Goal: Task Accomplishment & Management: Complete application form

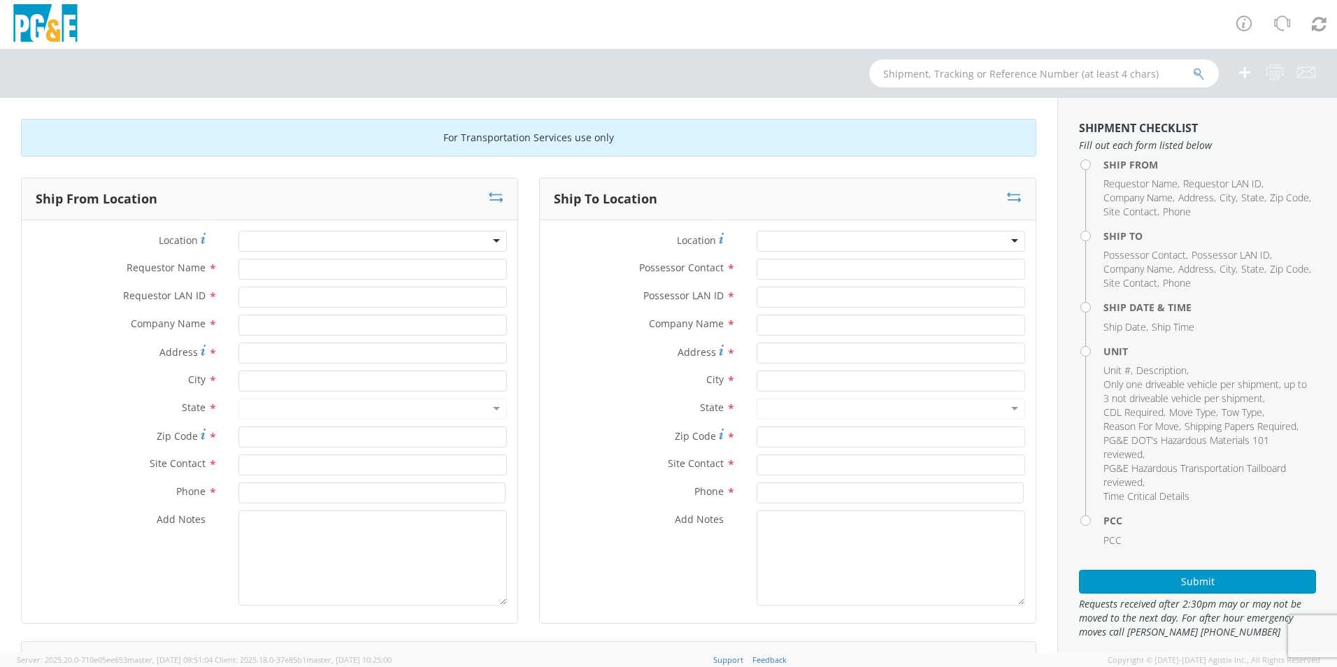
click at [306, 240] on div at bounding box center [372, 241] width 268 height 21
type input "fres"
click at [306, 240] on div at bounding box center [372, 241] width 268 height 21
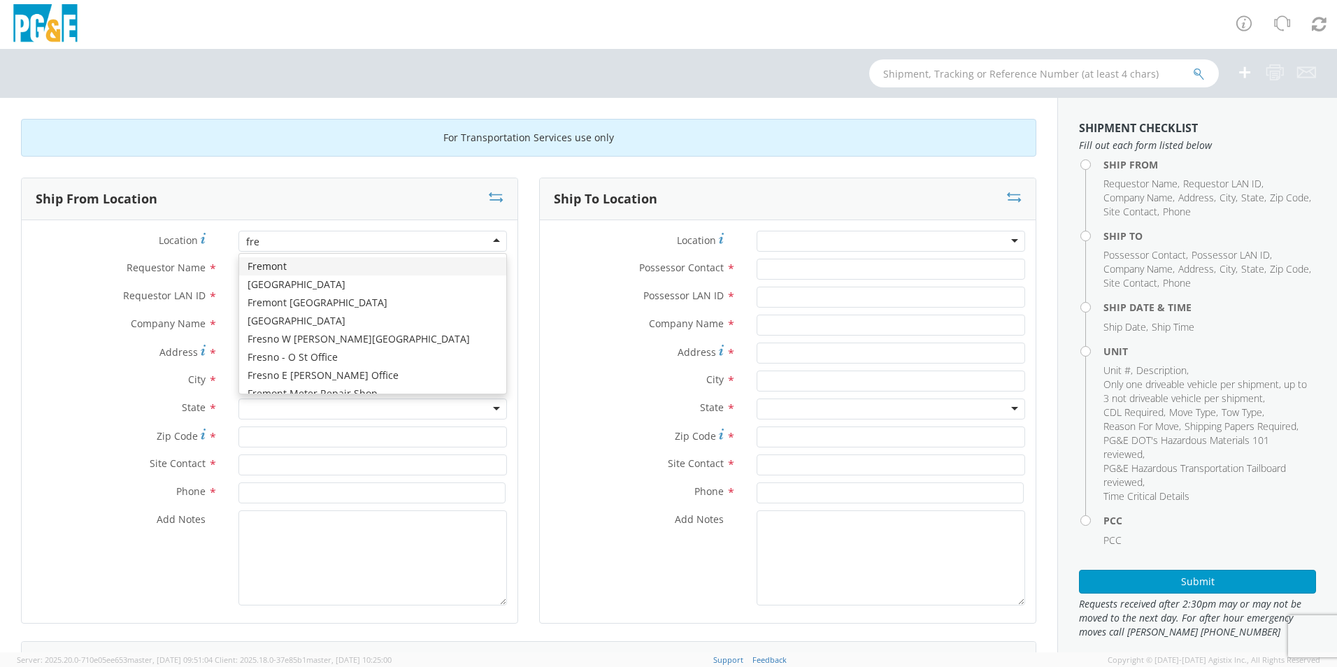
type input "fres"
type input "PG&E"
type input "[STREET_ADDRESS][US_STATE]"
type input "[GEOGRAPHIC_DATA]"
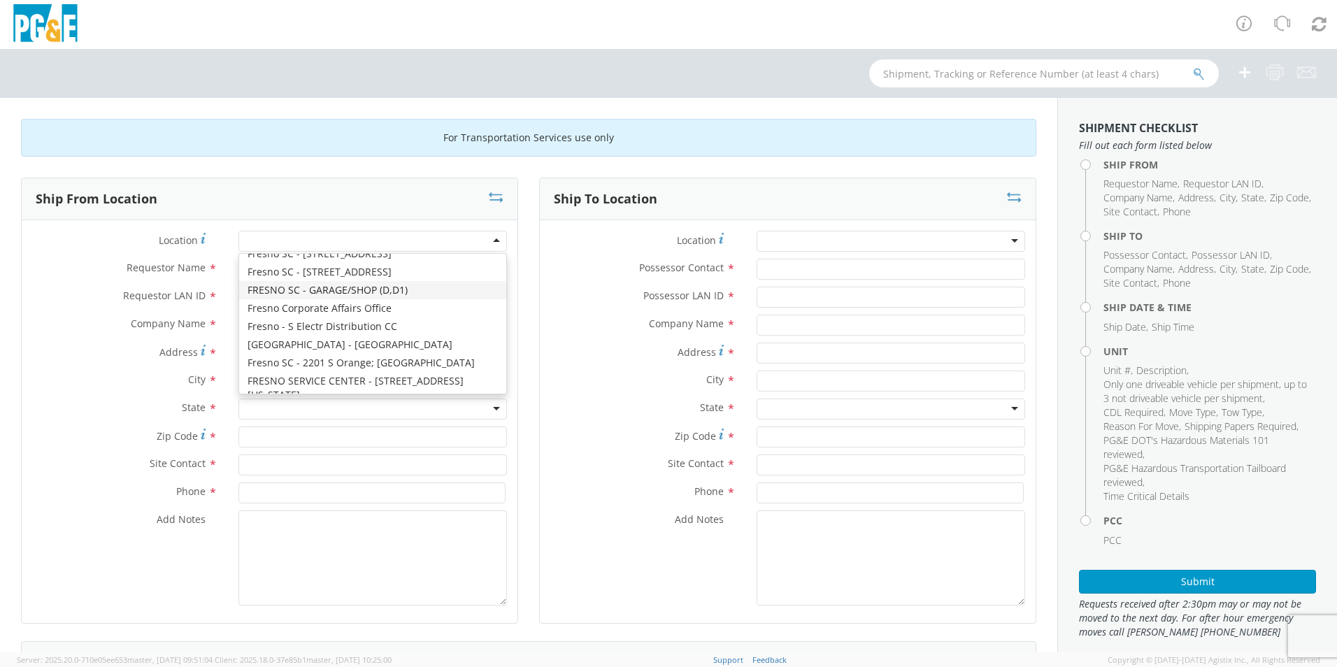
type input "93702"
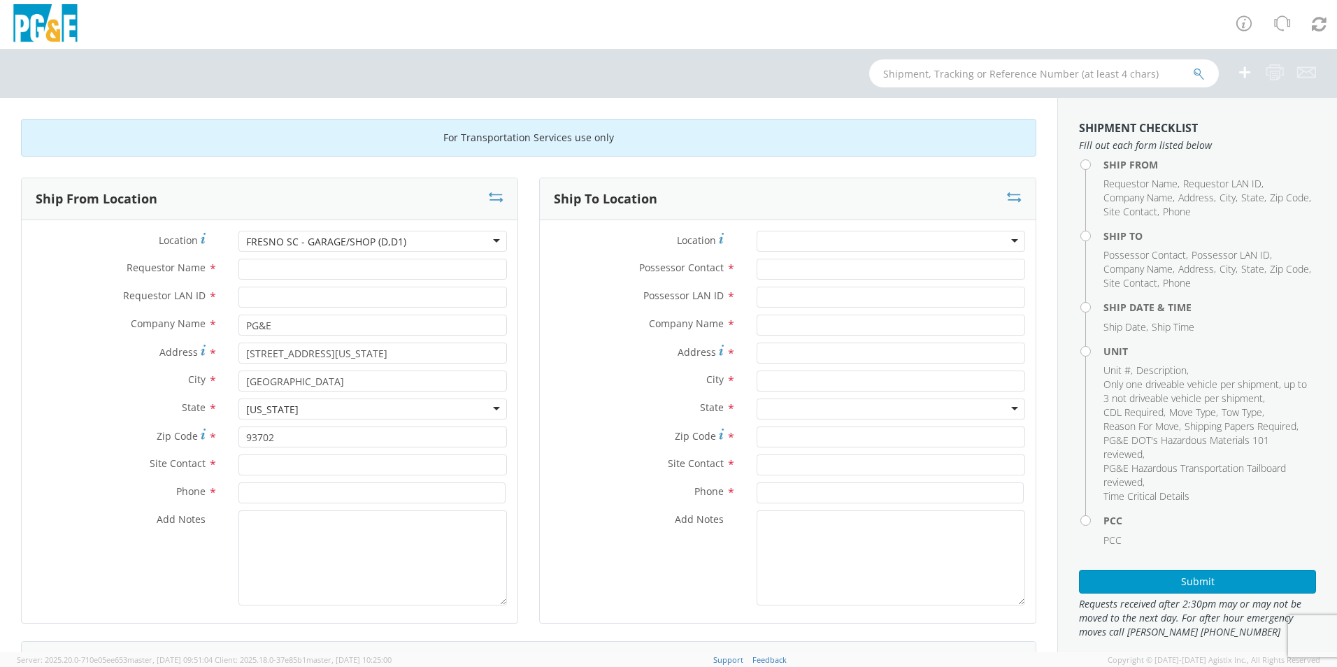
scroll to position [0, 0]
click at [367, 271] on input "Requestor Name *" at bounding box center [372, 269] width 268 height 21
type input "j"
type input "[PERSON_NAME]"
click at [357, 301] on input "Requestor LAN ID *" at bounding box center [372, 297] width 268 height 21
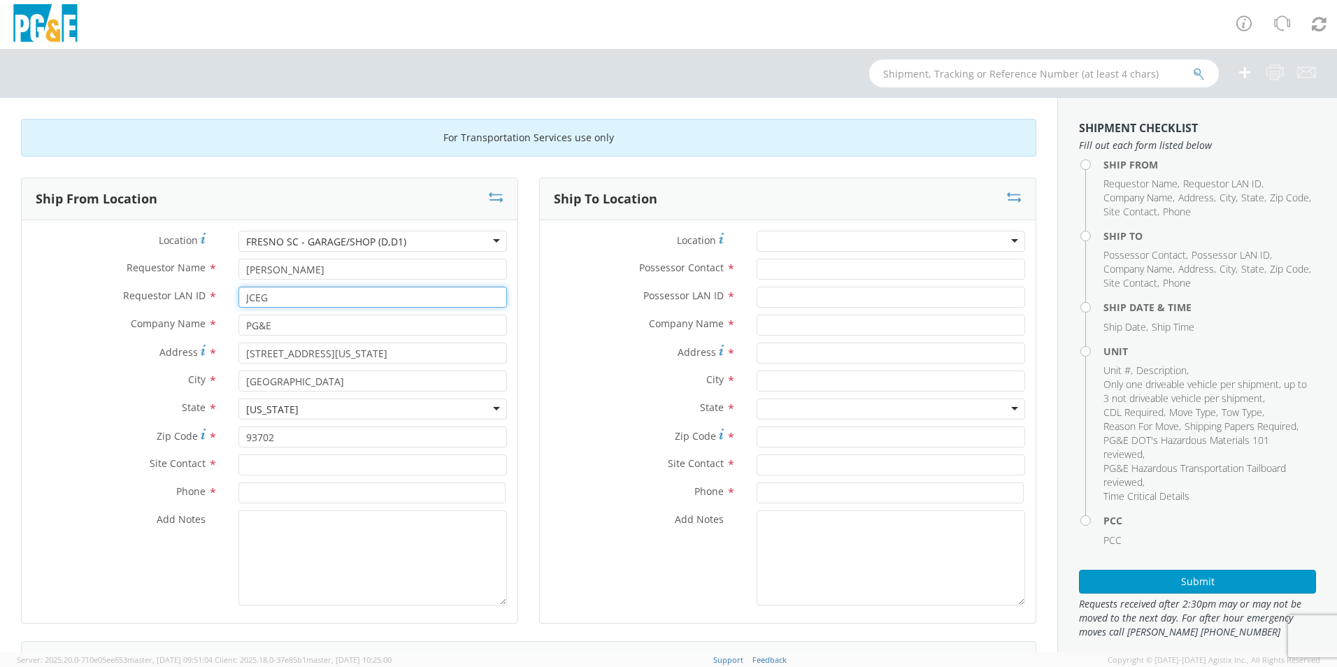
type input "JCEG"
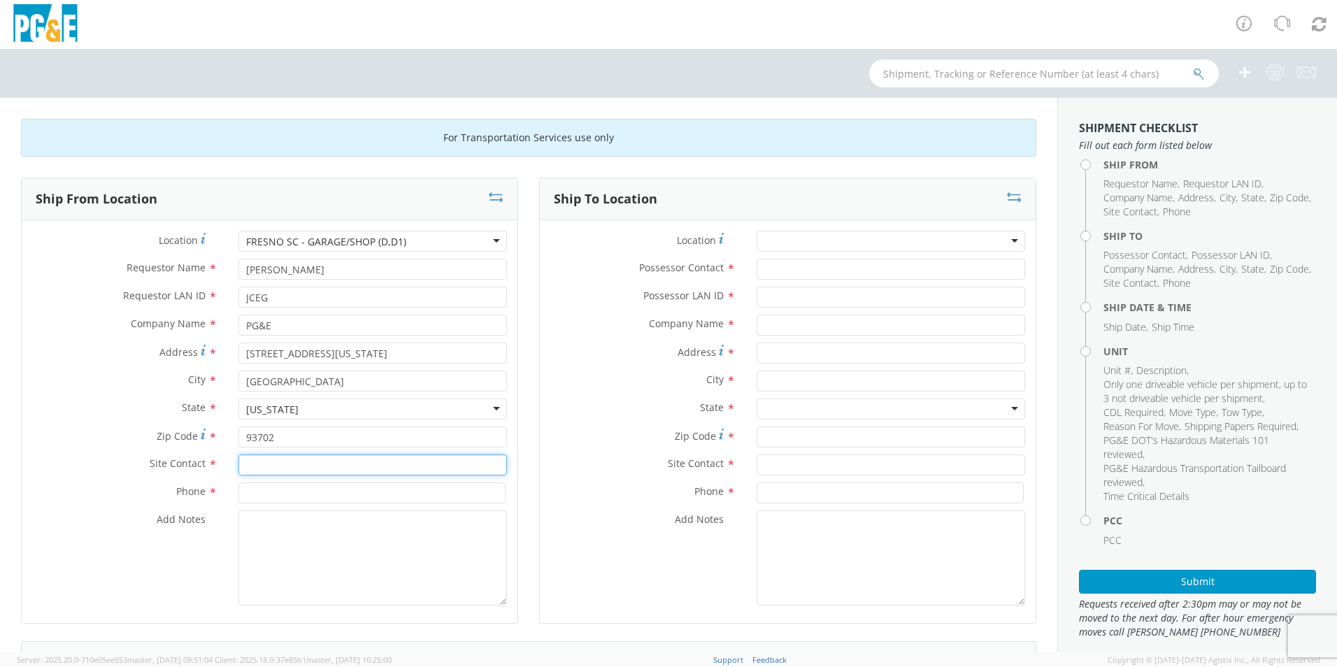
click at [318, 466] on input "text" at bounding box center [372, 464] width 268 height 21
type input "JC"
click at [290, 496] on input at bounding box center [371, 492] width 267 height 21
type input "[PHONE_NUMBER]"
click at [872, 240] on div at bounding box center [890, 241] width 268 height 21
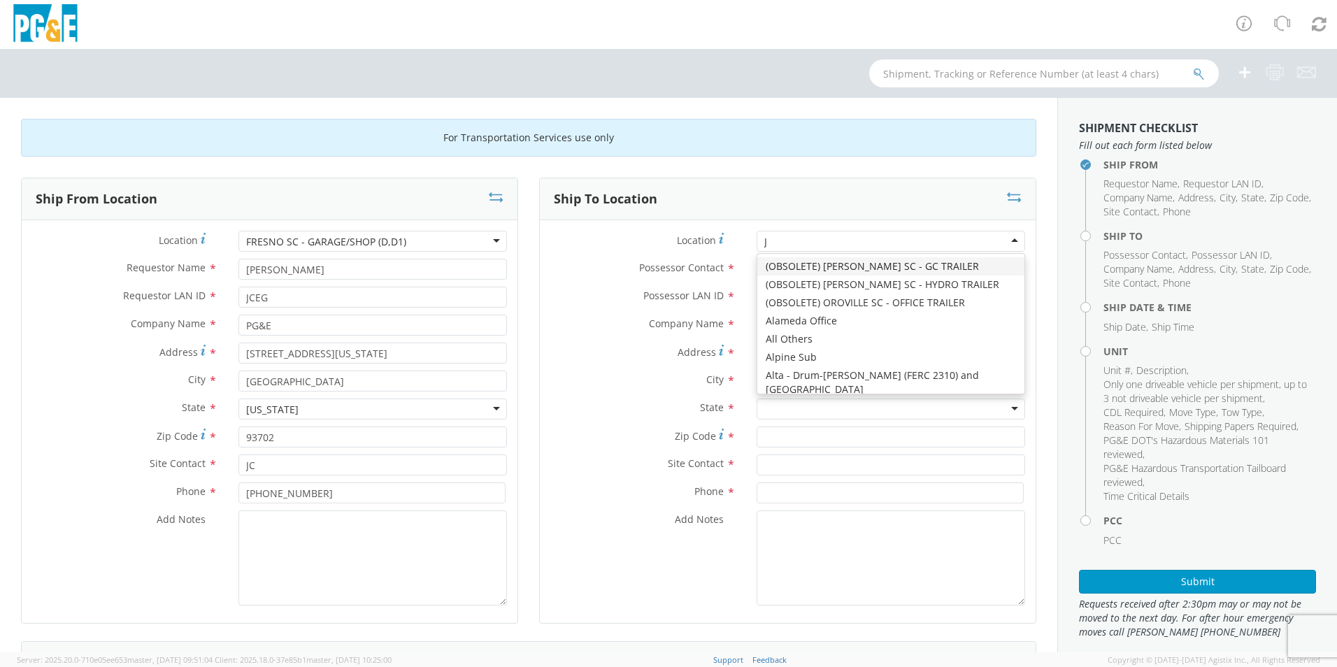
type input "JJ"
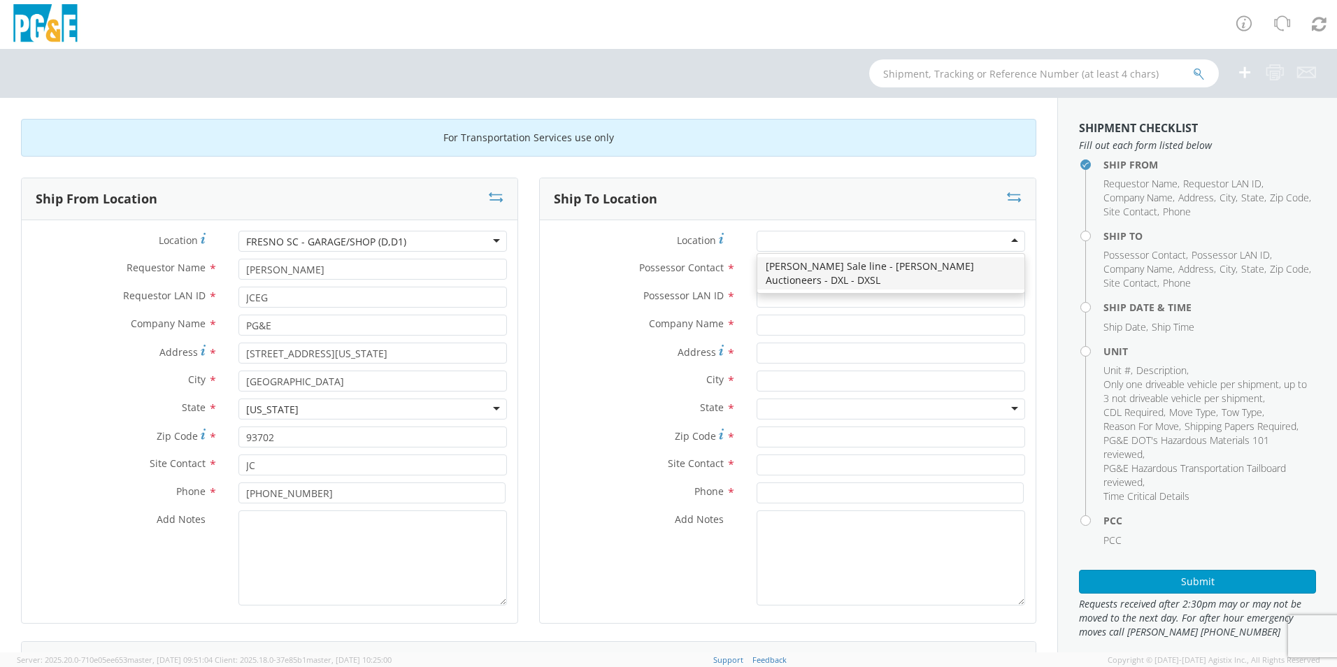
type input "PG&E"
type input "[STREET_ADDRESS][PERSON_NAME]"
type input "[PERSON_NAME]"
type input "95620"
type input "[PHONE_NUMBER]"
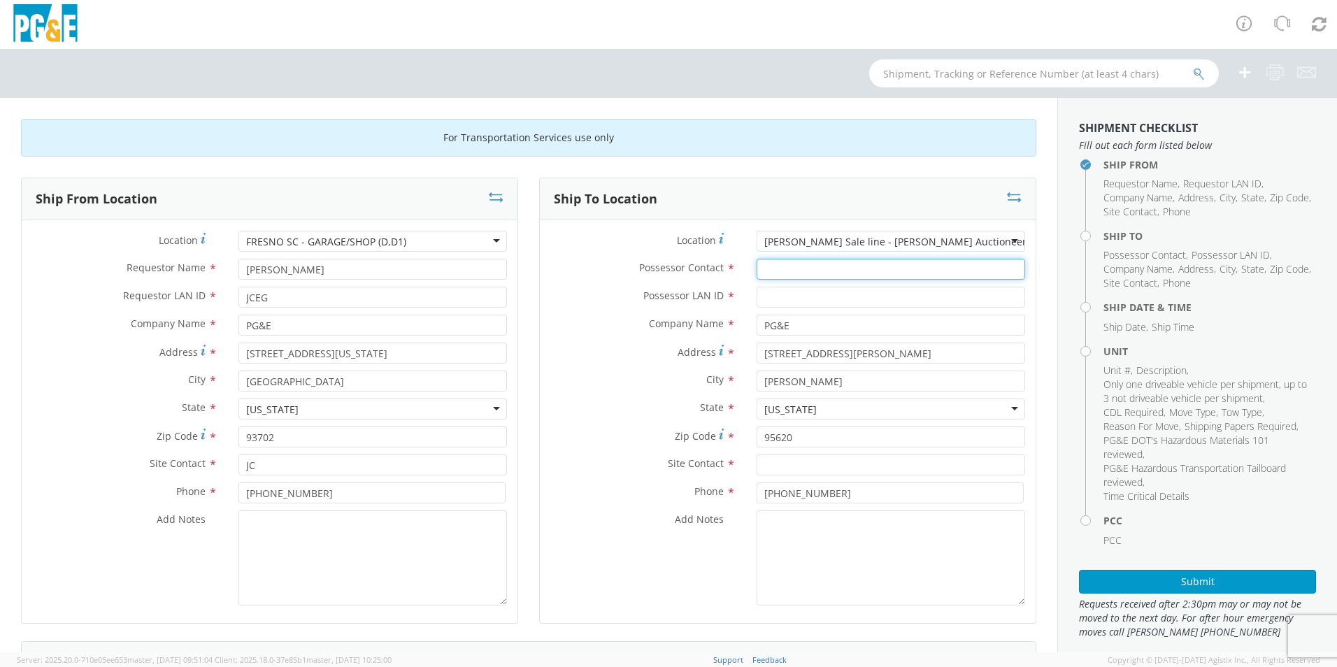
click at [851, 265] on input "Possessor Contact *" at bounding box center [890, 269] width 268 height 21
type input "[PERSON_NAME]"
click at [796, 296] on input "Possessor LAN ID *" at bounding box center [890, 297] width 268 height 21
type input "MJP0"
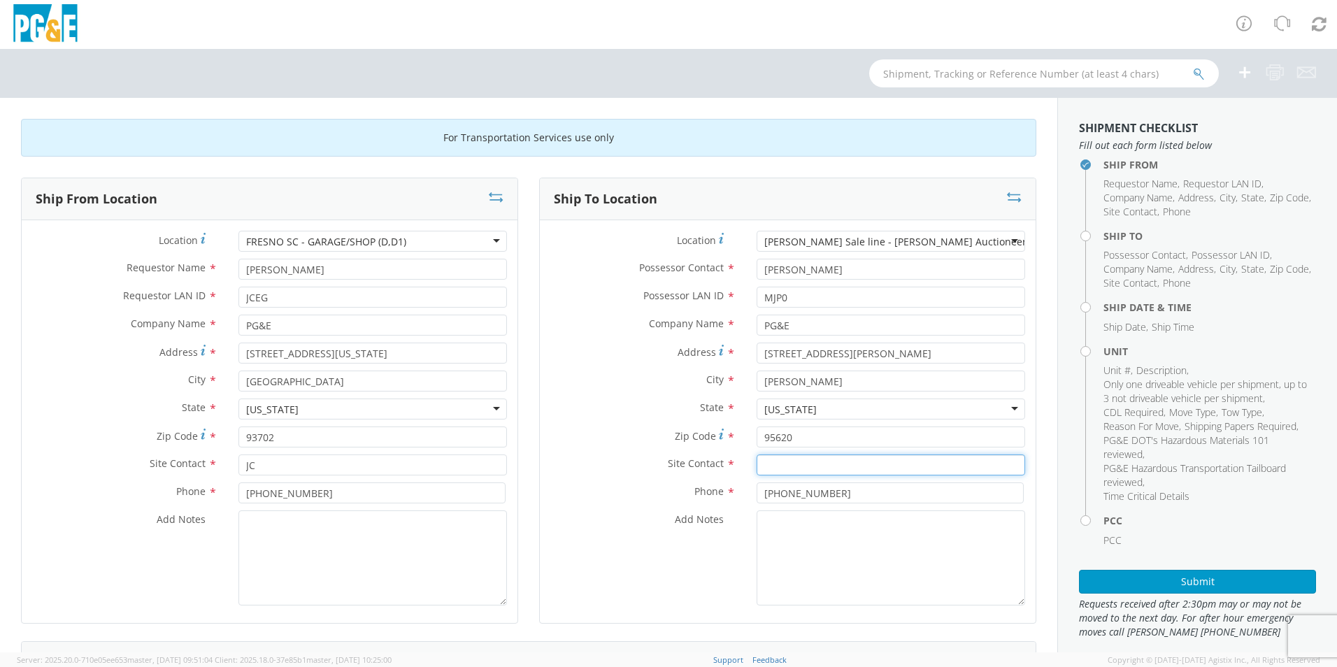
click at [807, 468] on input "text" at bounding box center [890, 464] width 268 height 21
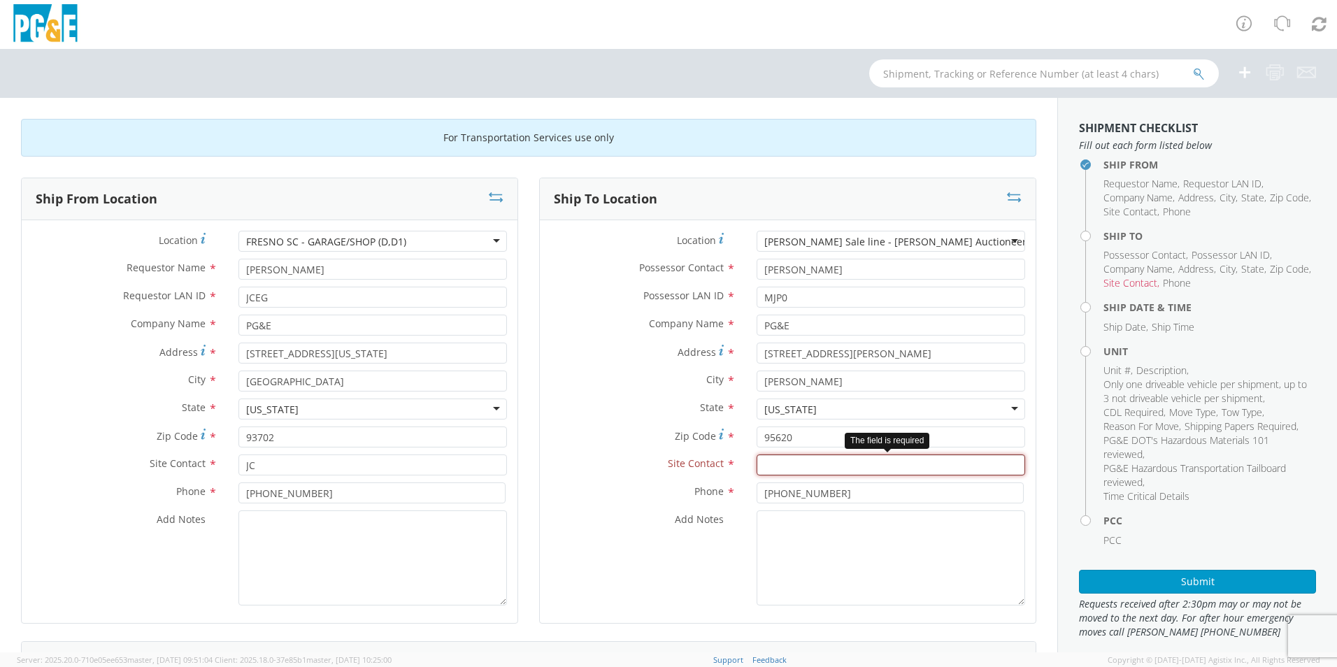
click at [779, 473] on input "text" at bounding box center [890, 464] width 268 height 21
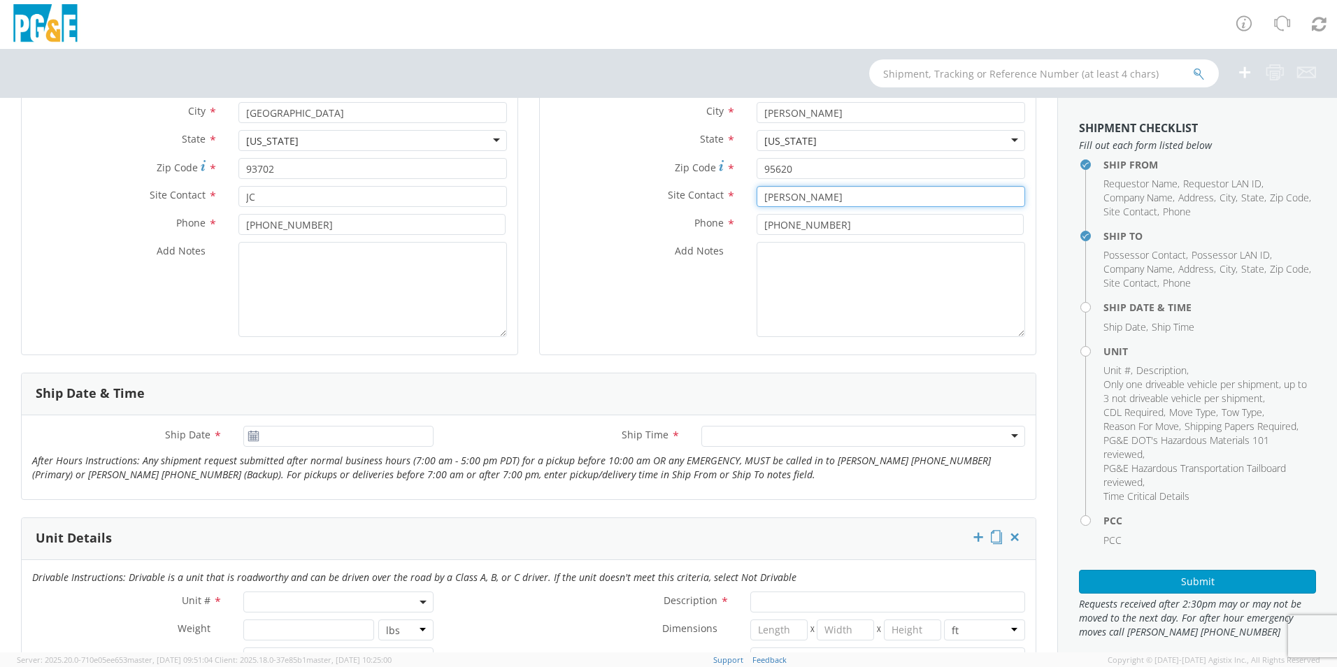
scroll to position [280, 0]
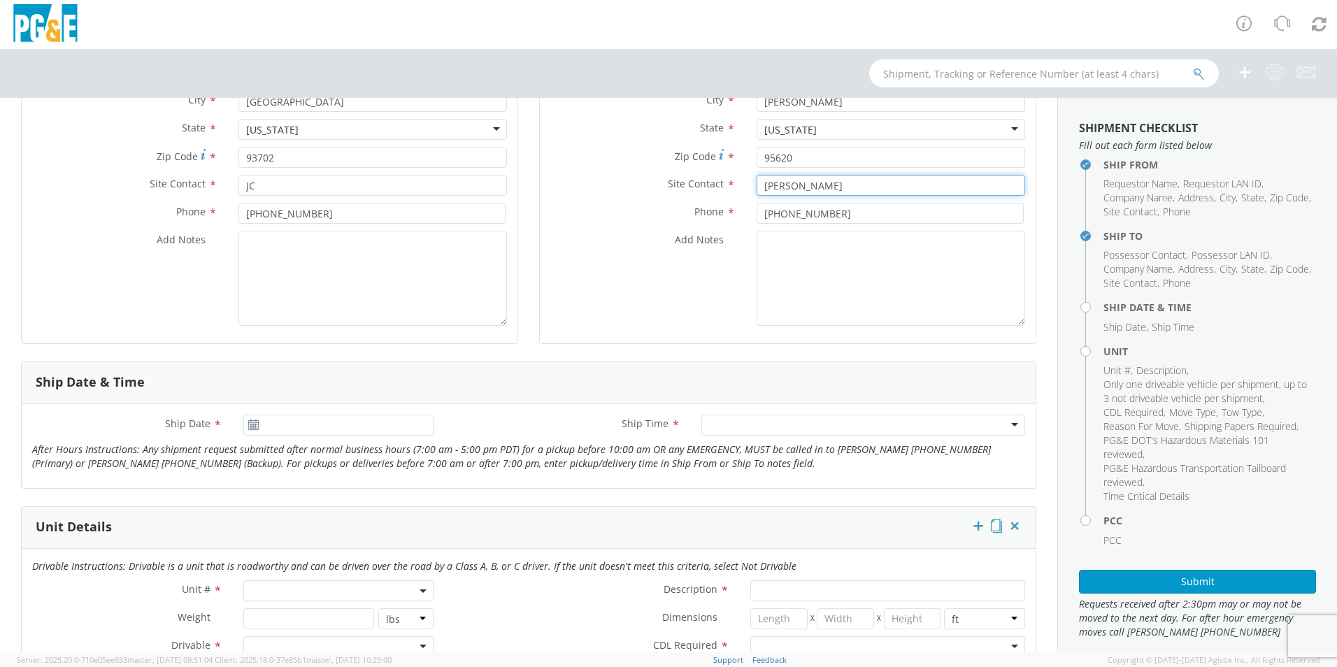
type input "[PERSON_NAME]"
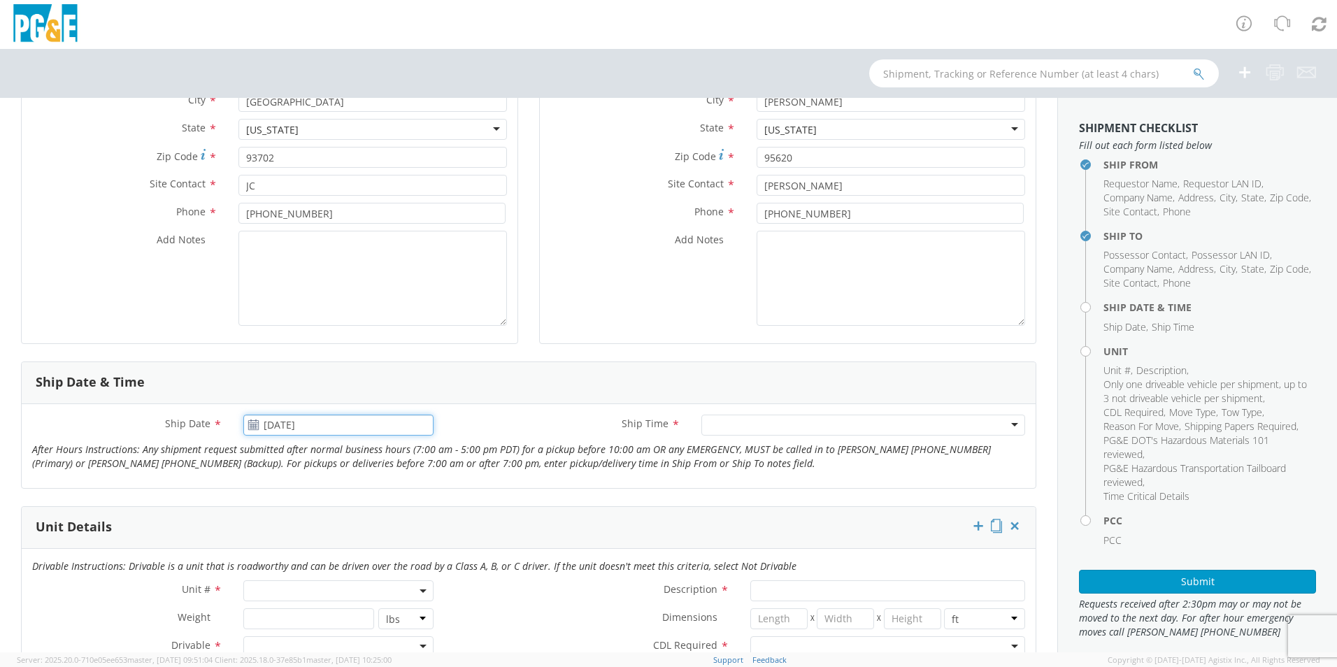
click at [318, 424] on input "[DATE]" at bounding box center [338, 425] width 190 height 21
click at [362, 491] on td "2" at bounding box center [366, 492] width 24 height 21
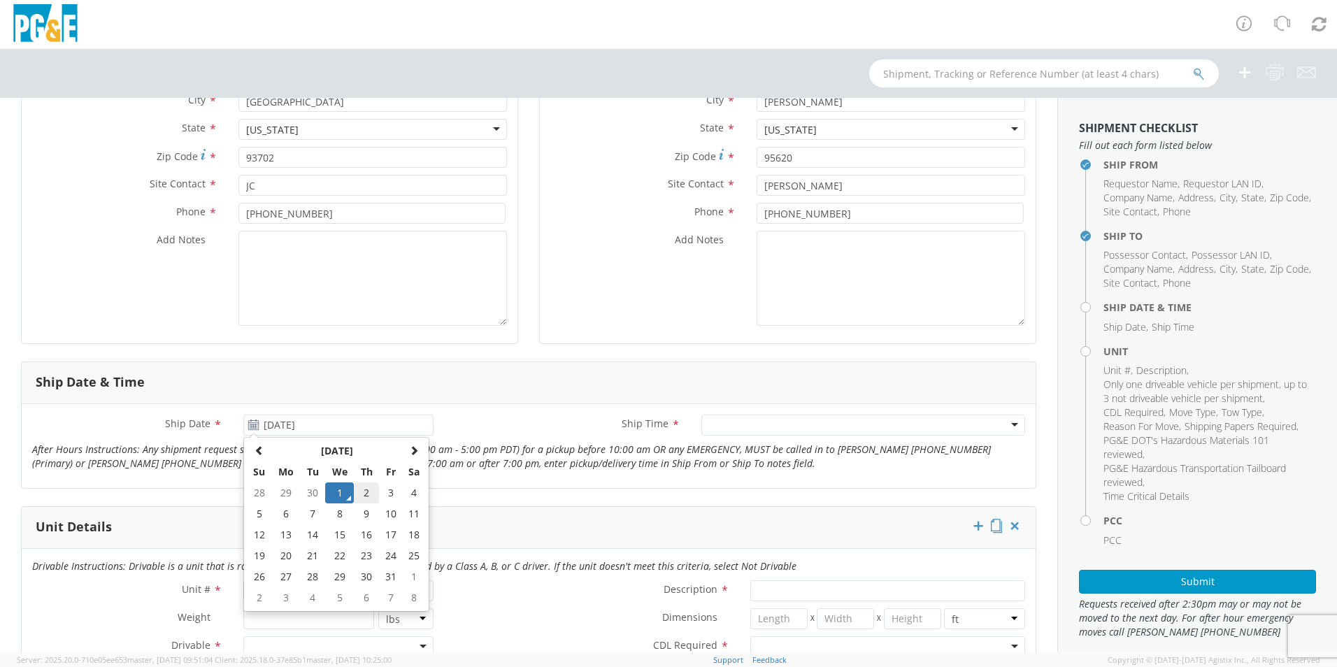
type input "[DATE]"
click at [727, 423] on div at bounding box center [863, 425] width 324 height 21
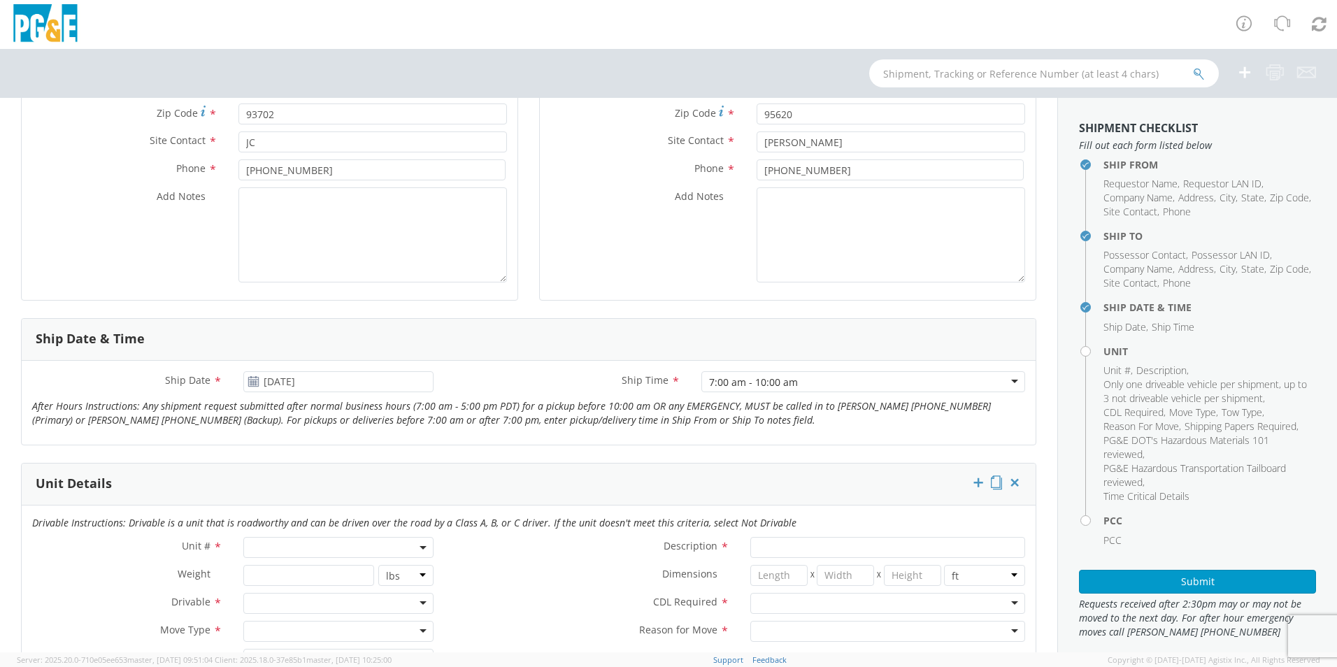
scroll to position [559, 0]
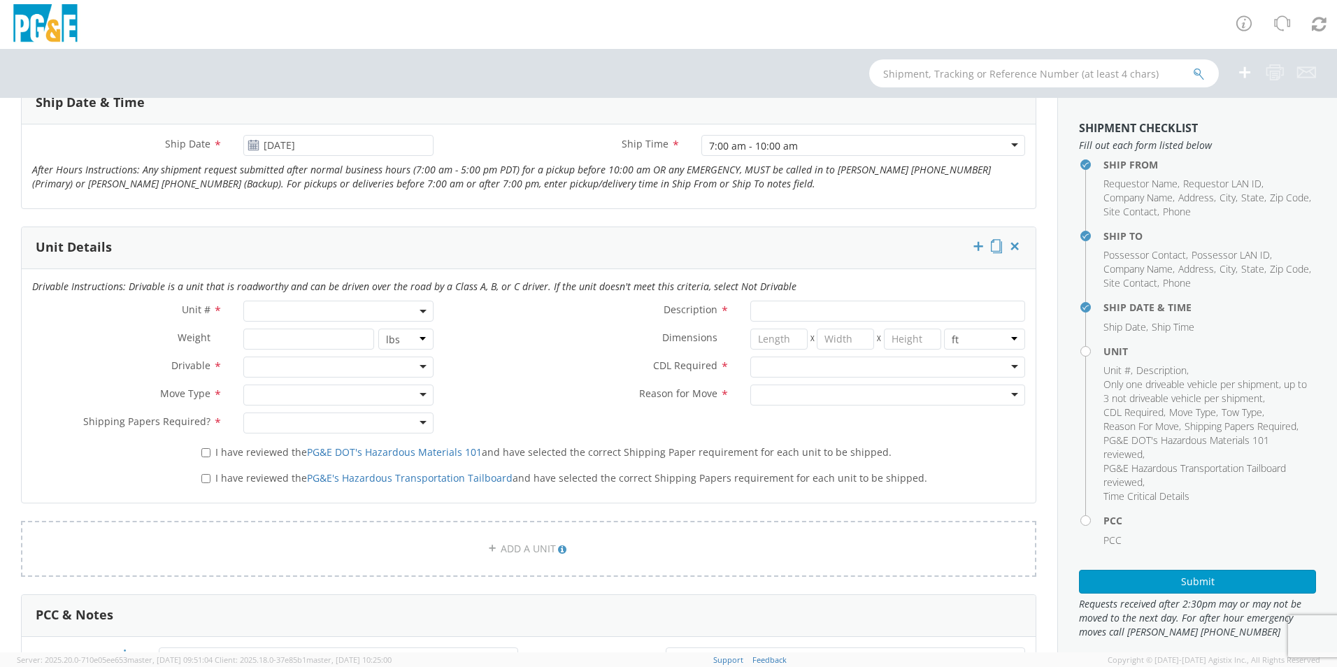
click at [281, 310] on span at bounding box center [338, 311] width 190 height 21
click at [315, 331] on input "search" at bounding box center [337, 334] width 181 height 21
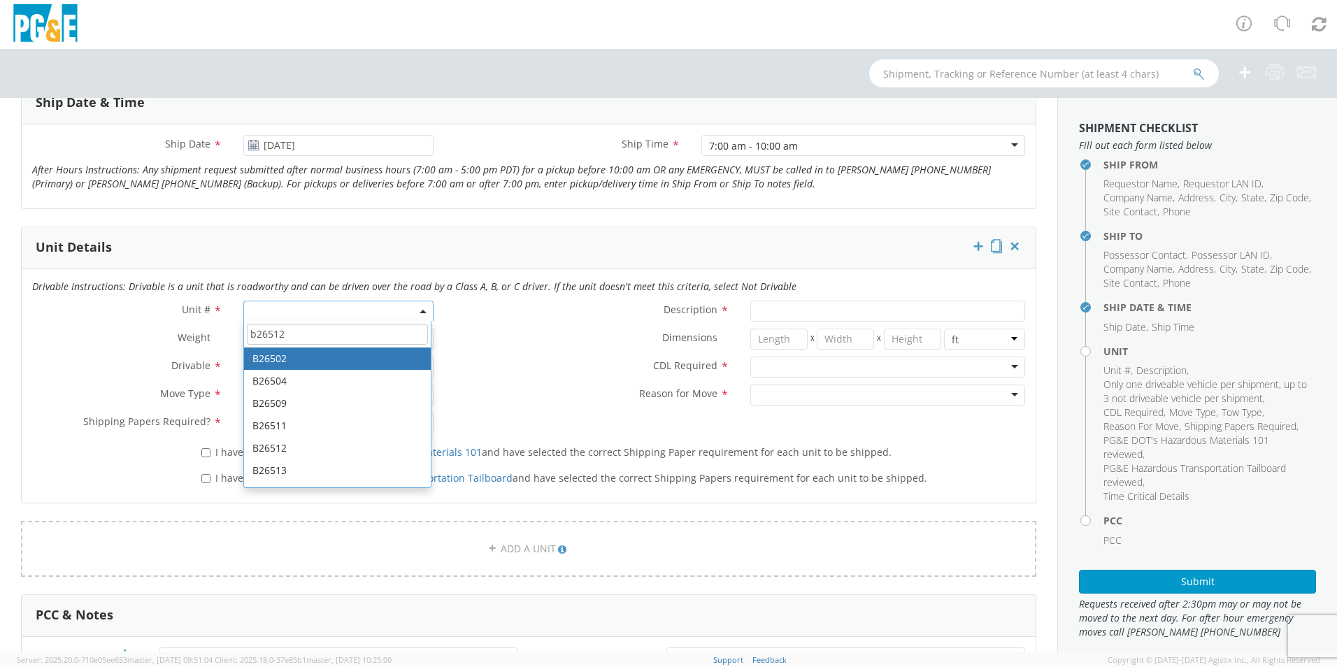
type input "b26512"
type input "TRUCK; TROUBLE W/AERIAL 4X4"
type input "19500"
select select "B26502"
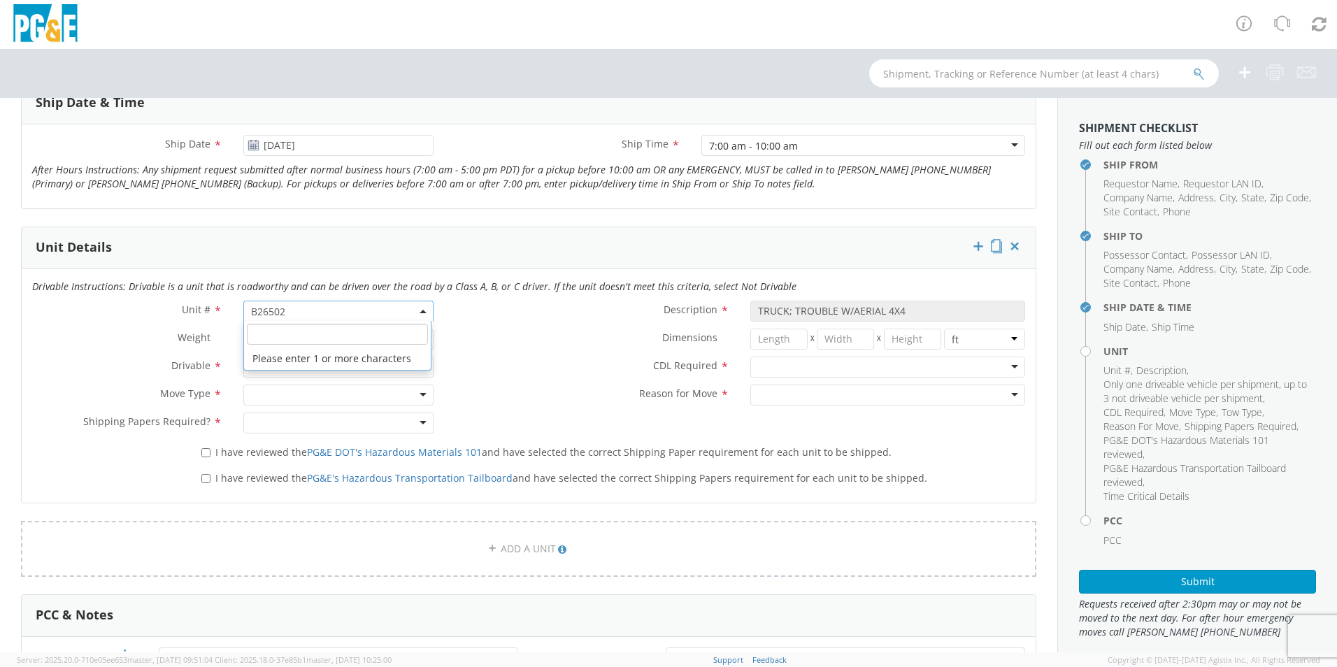
click at [370, 308] on span "B26502" at bounding box center [338, 311] width 175 height 13
click at [299, 336] on input "search" at bounding box center [337, 334] width 181 height 21
type input "b26512"
type input "PICKUP; CREW CAB 4X4"
type input "11600"
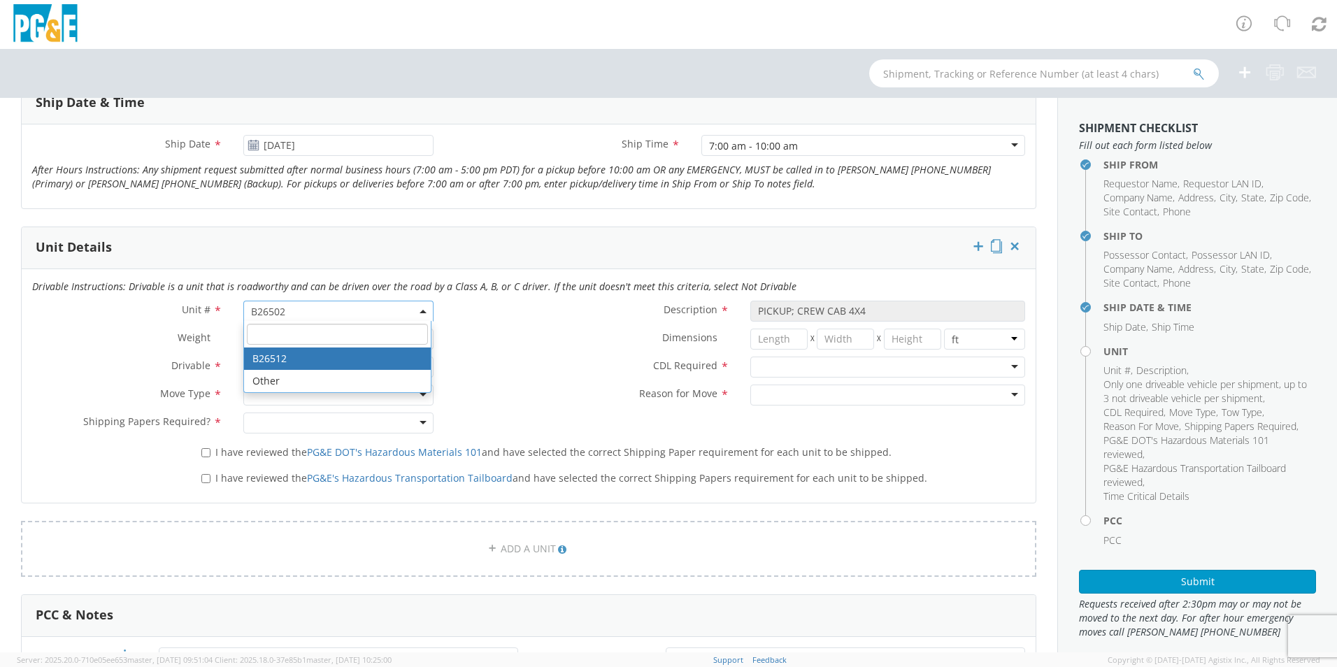
select select "B26512"
click at [257, 367] on div at bounding box center [338, 367] width 190 height 21
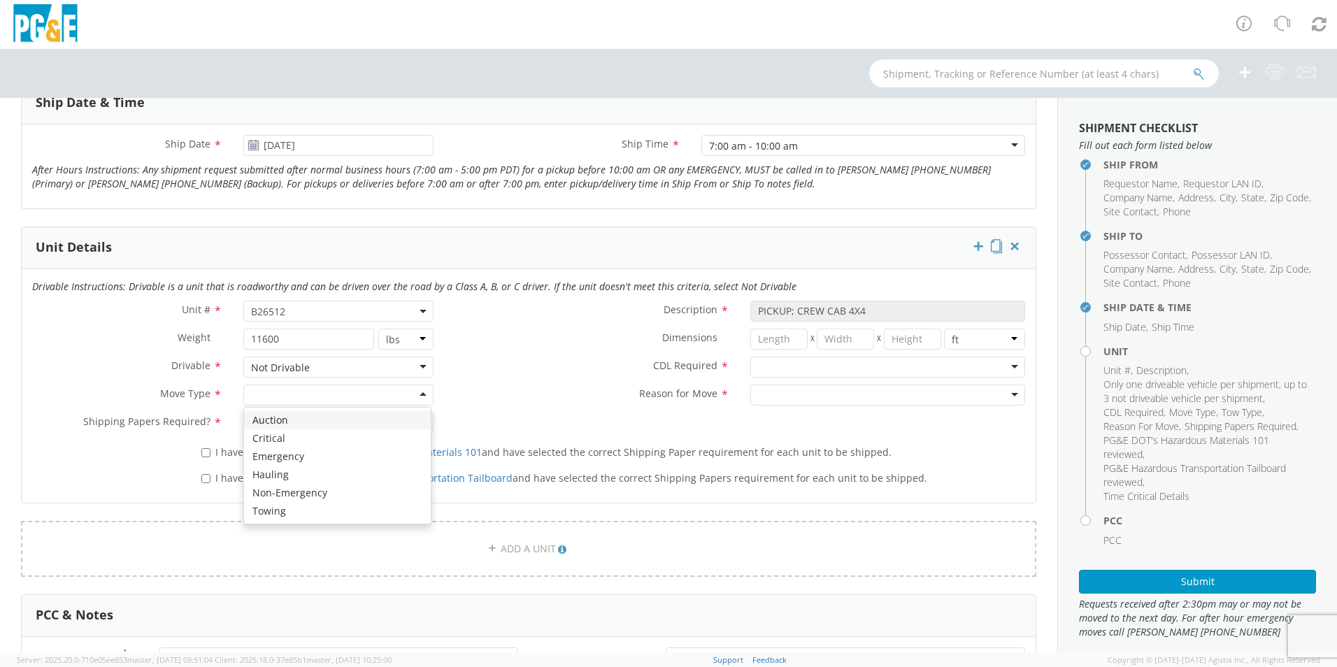
click at [298, 395] on div at bounding box center [338, 395] width 190 height 21
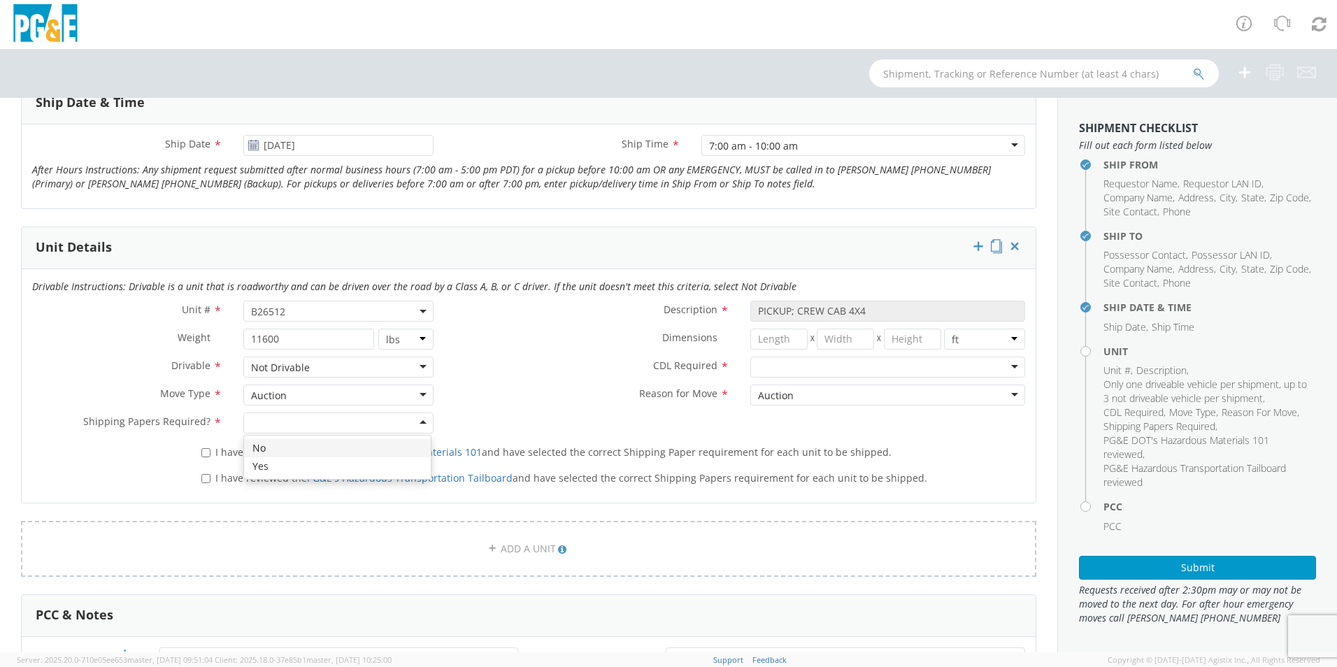
click at [316, 424] on div at bounding box center [338, 422] width 190 height 21
click at [766, 366] on div at bounding box center [887, 367] width 275 height 21
click at [205, 453] on input "I have reviewed the PG&E DOT's Hazardous Materials 101 and have selected the co…" at bounding box center [205, 452] width 9 height 9
checkbox input "true"
click at [209, 475] on label "I have reviewed the PG&E's Hazardous Transportation Tailboard and have selected…" at bounding box center [565, 477] width 728 height 16
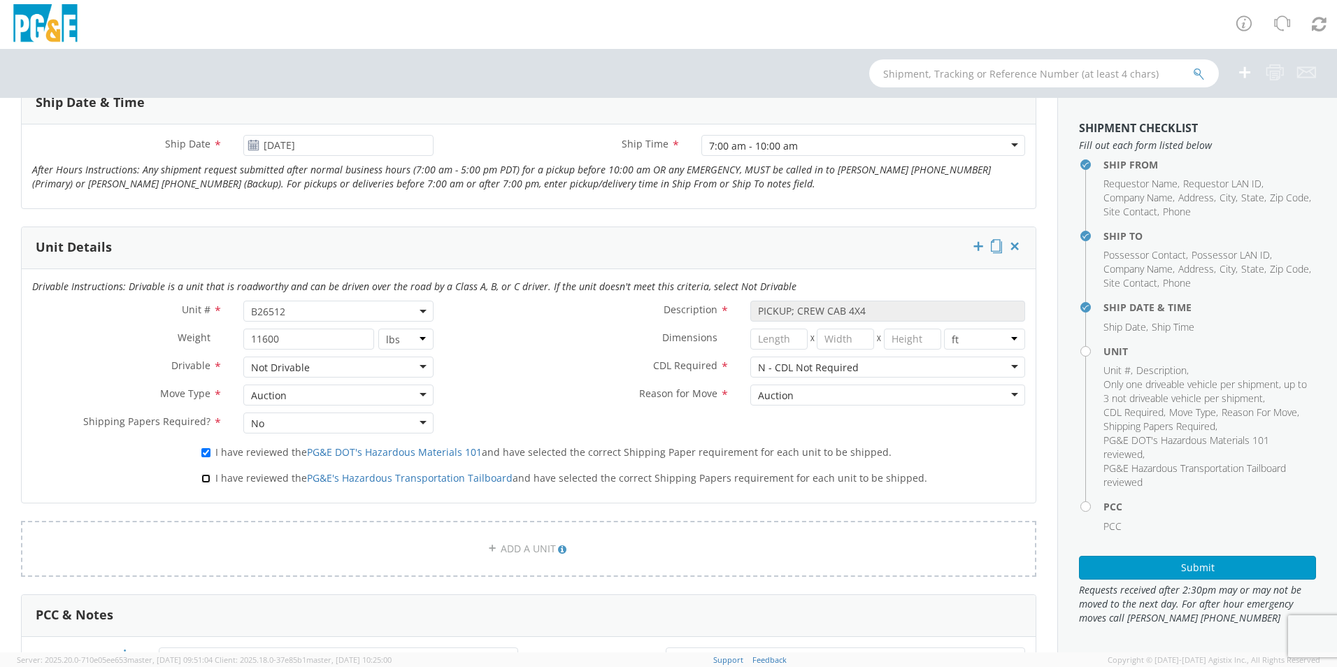
click at [209, 475] on input "I have reviewed the PG&E's Hazardous Transportation Tailboard and have selected…" at bounding box center [205, 478] width 9 height 9
checkbox input "true"
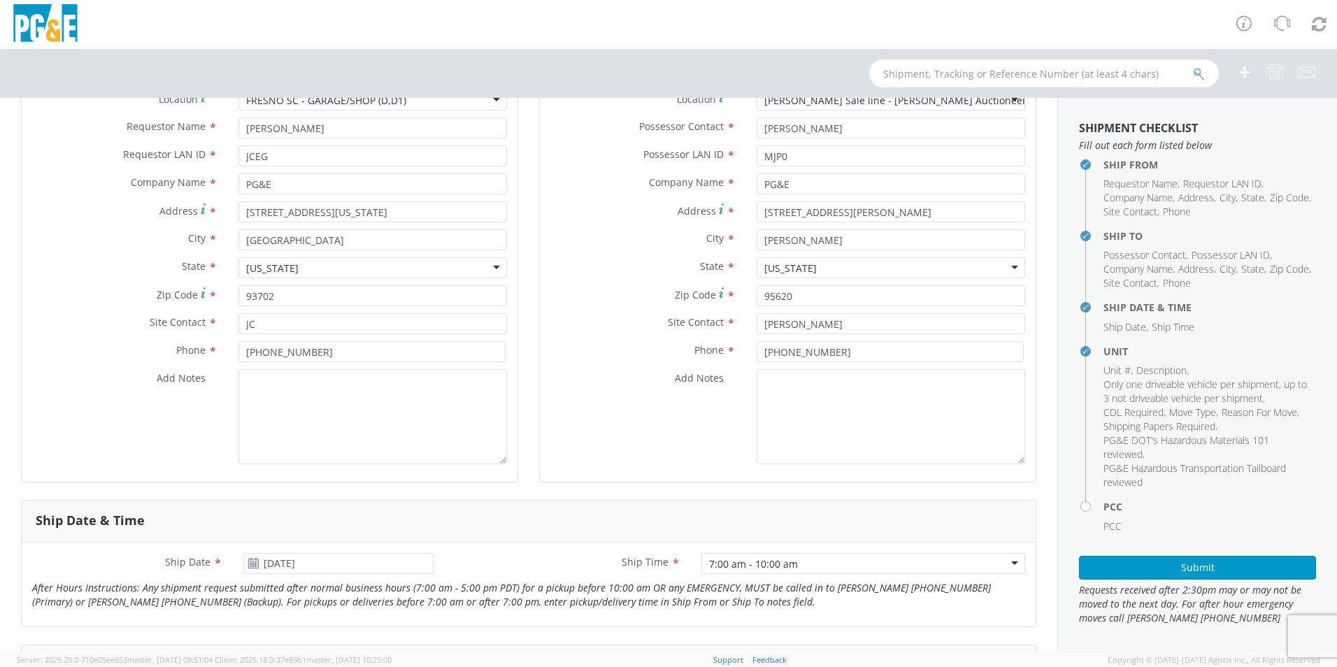
scroll to position [140, 0]
click at [304, 404] on textarea "Add Notes *" at bounding box center [372, 418] width 268 height 95
drag, startPoint x: 437, startPoint y: 378, endPoint x: 239, endPoint y: 433, distance: 205.4
click at [111, 450] on div "Add Notes * unit has a blown engine and needs to pulled onto a trailer." at bounding box center [270, 418] width 496 height 95
type textarea "unit has a blown engine and needs to winched onto a trailer."
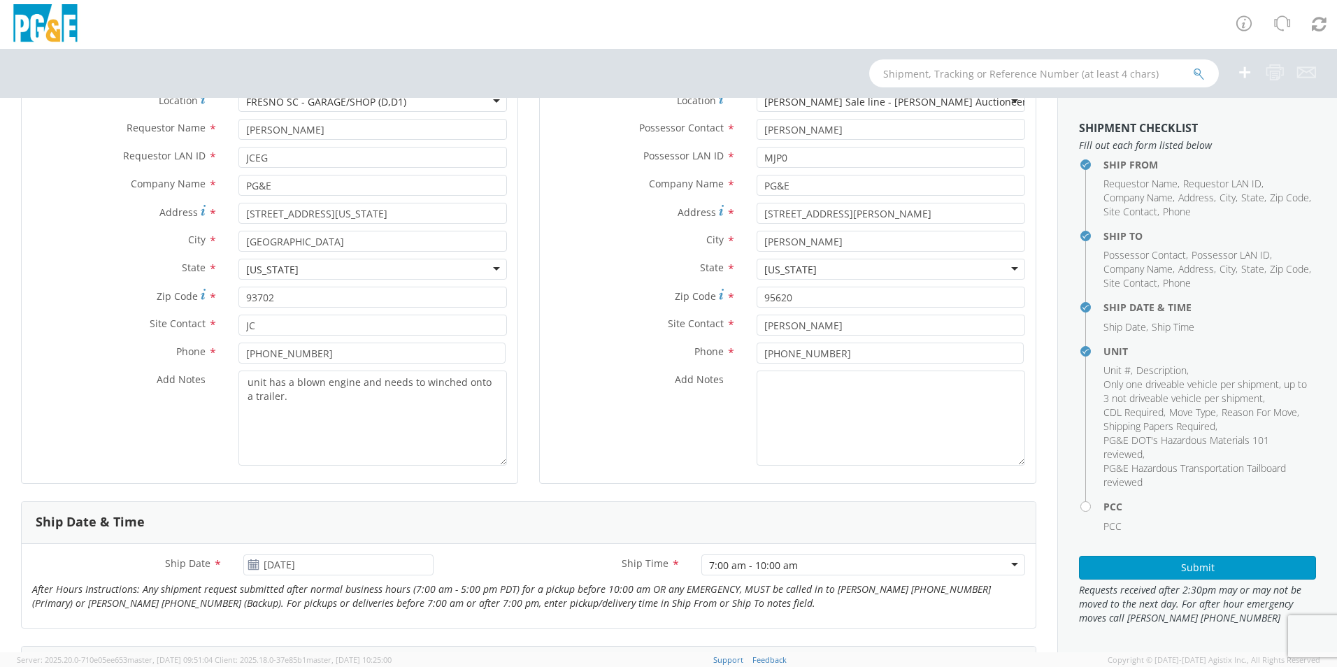
drag, startPoint x: 436, startPoint y: 381, endPoint x: 171, endPoint y: 408, distance: 266.4
click at [160, 408] on div "Add Notes * unit has a blown engine and needs to winched onto a trailer." at bounding box center [270, 418] width 496 height 95
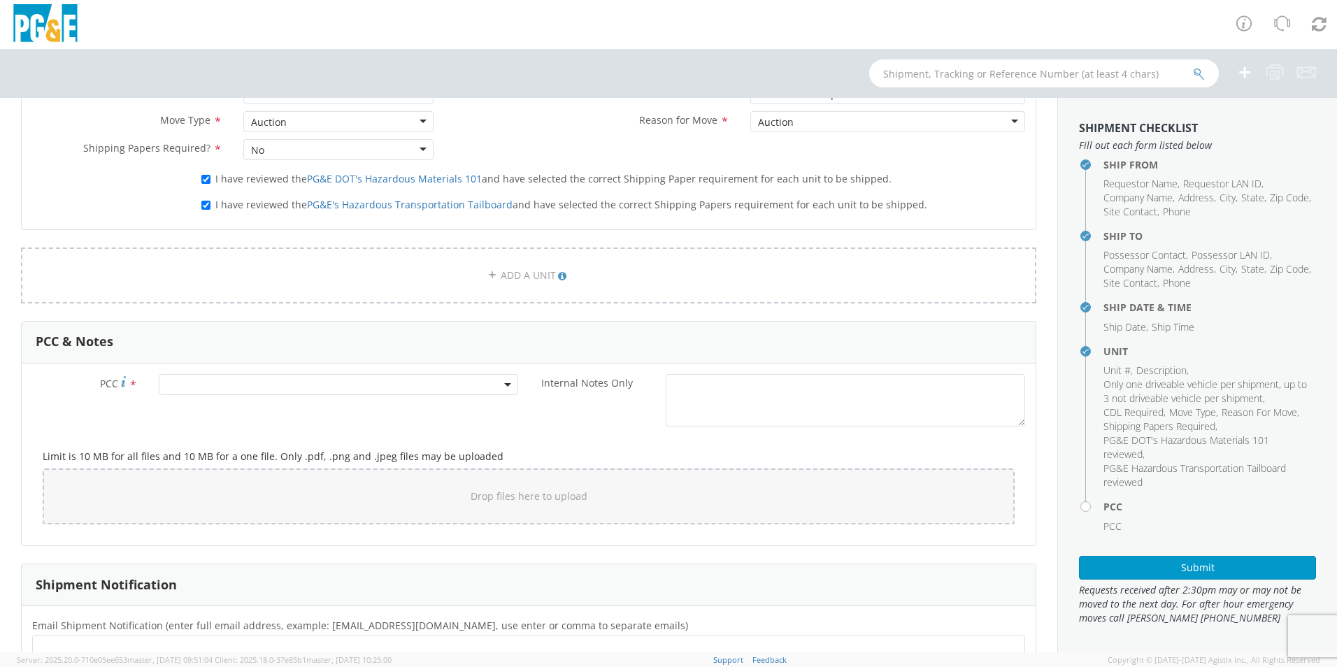
scroll to position [839, 0]
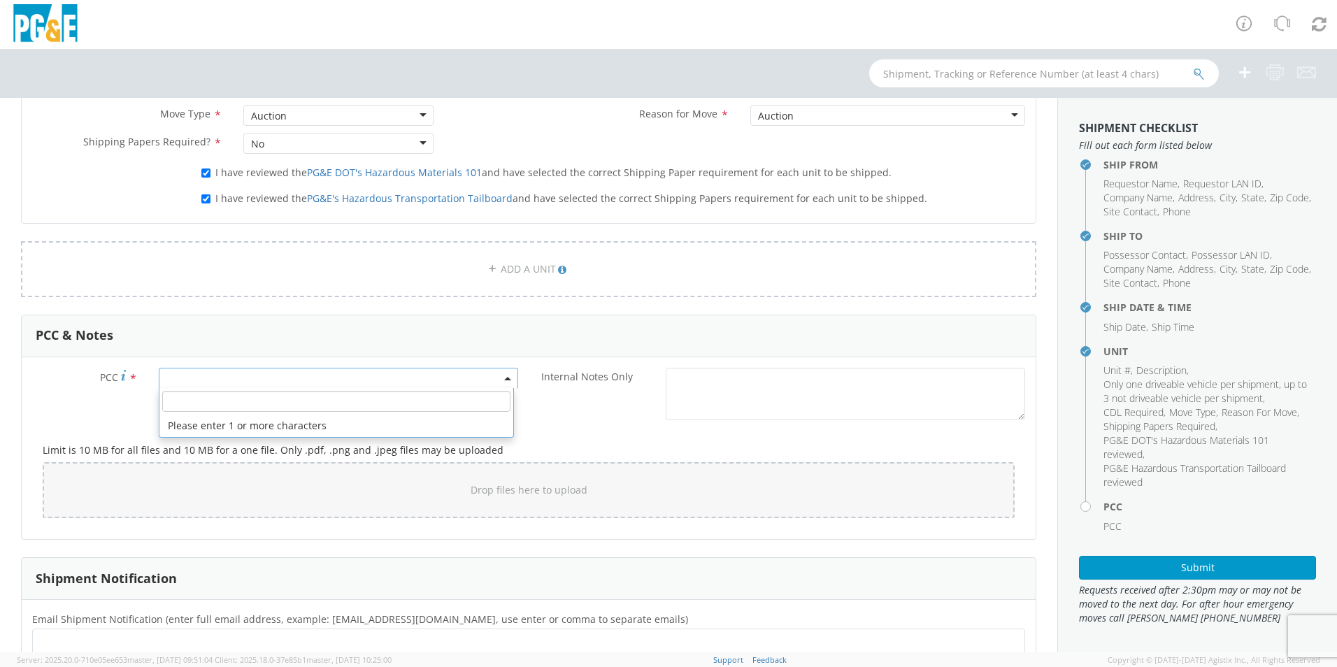
click at [285, 380] on span at bounding box center [338, 378] width 359 height 21
click at [287, 396] on input "number" at bounding box center [336, 401] width 348 height 21
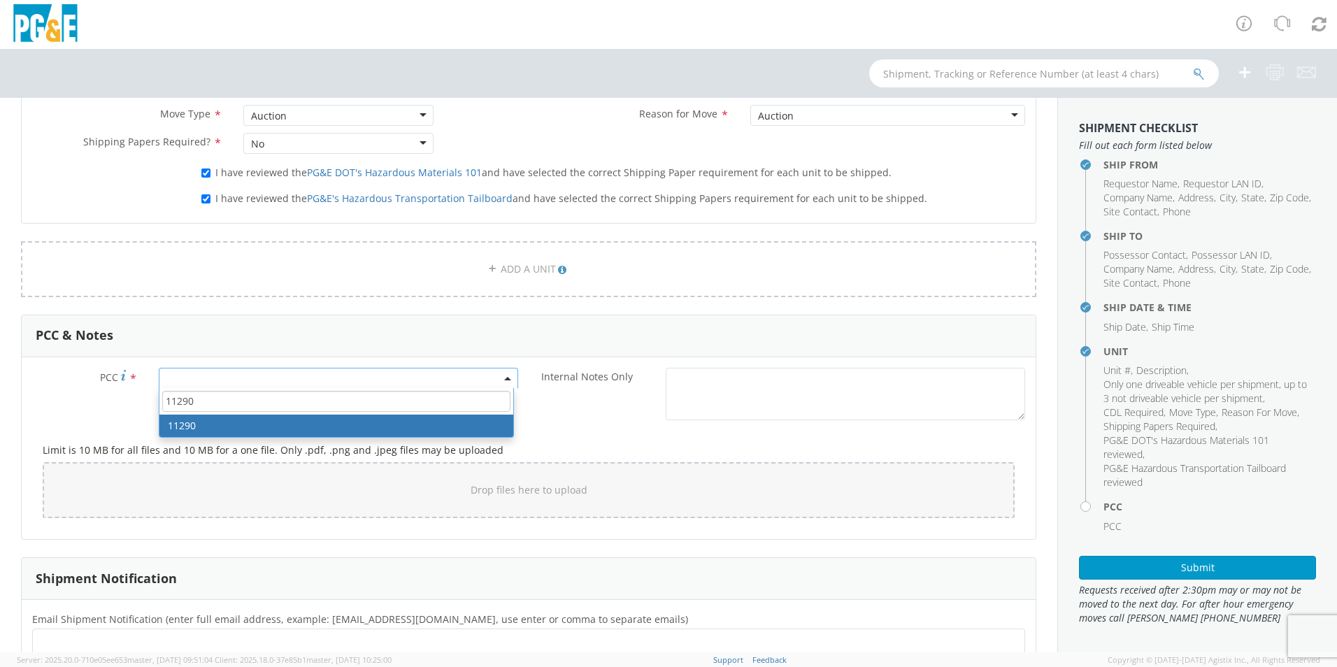
type input "11290"
select select "11290"
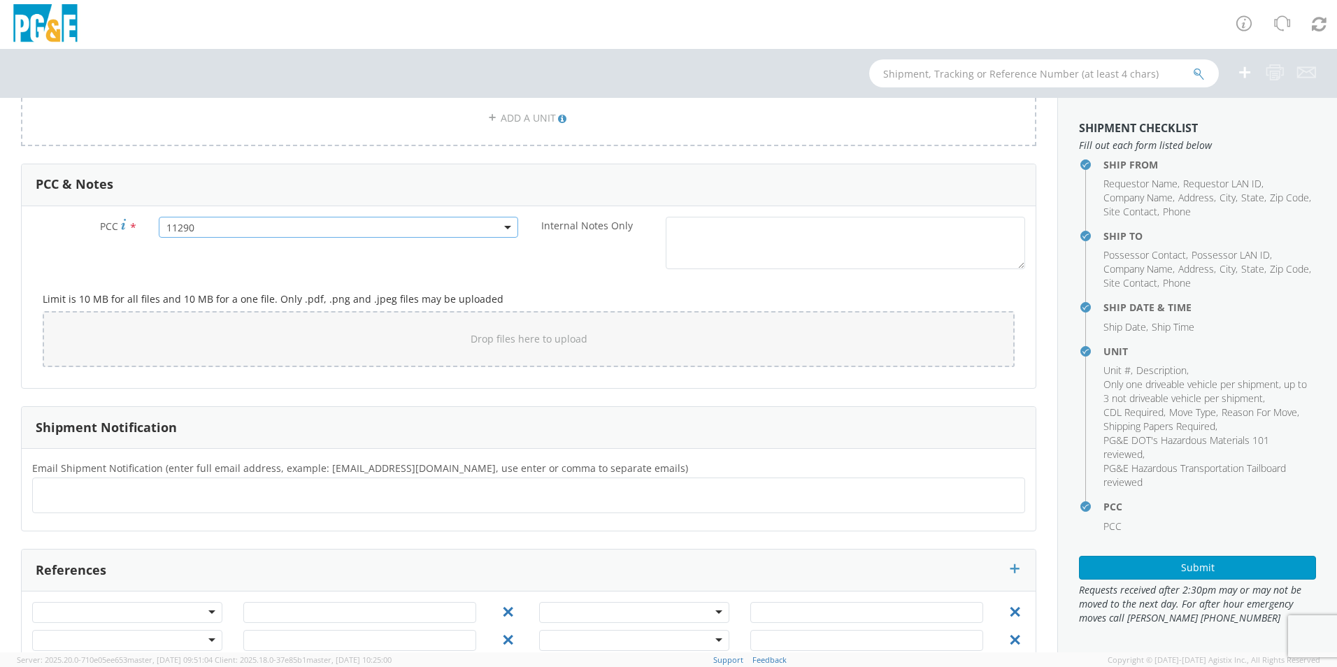
scroll to position [1024, 0]
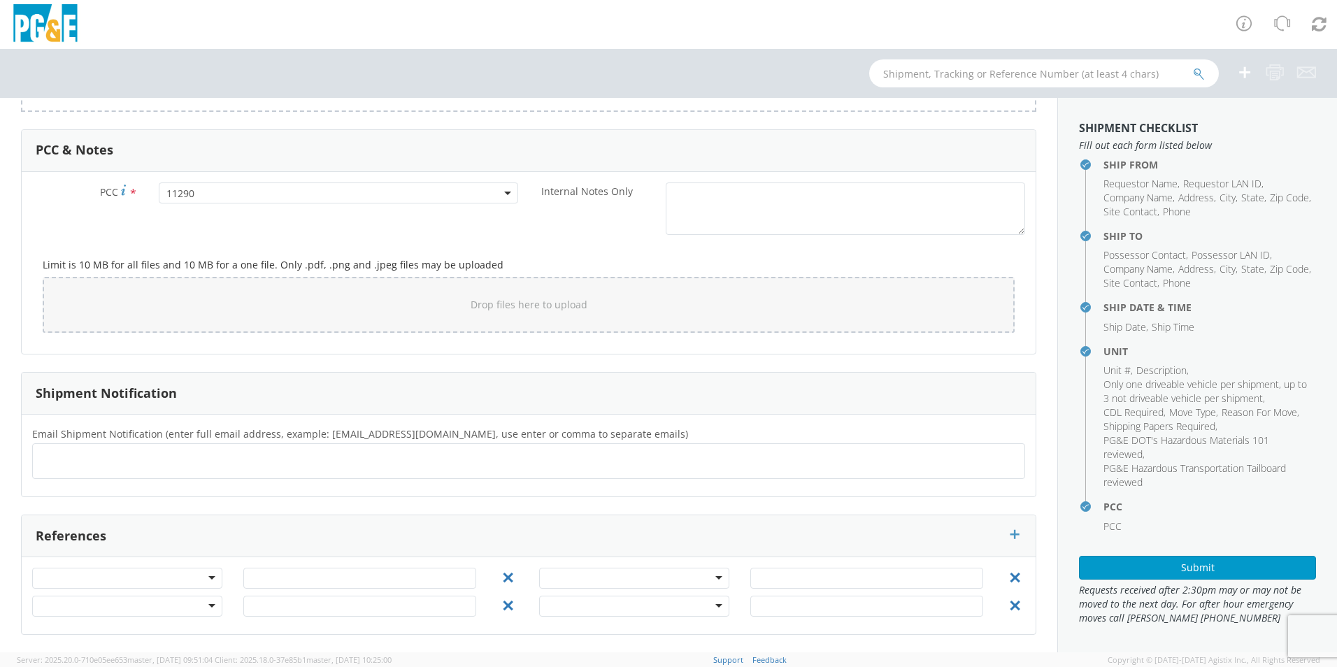
click at [239, 463] on ul at bounding box center [528, 461] width 980 height 23
type input "[EMAIL_ADDRESS][DOMAIN_NAME]"
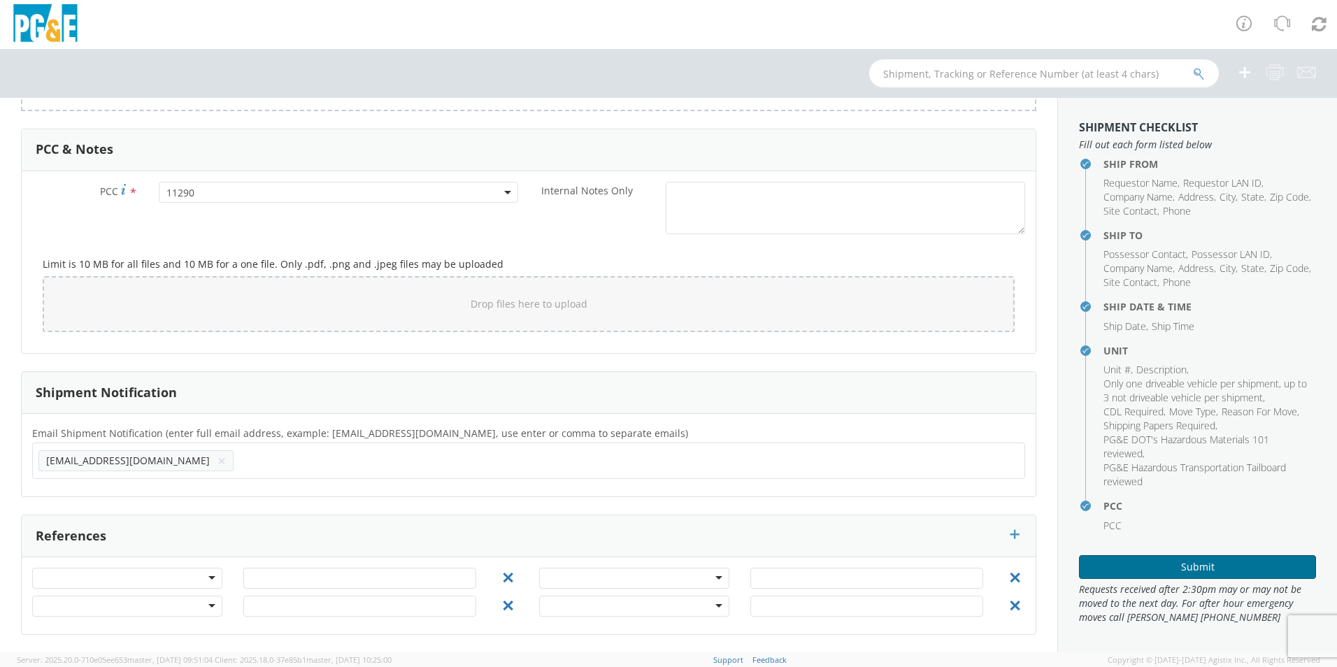
click at [1198, 563] on button "Submit" at bounding box center [1197, 567] width 237 height 24
